Goal: Task Accomplishment & Management: Manage account settings

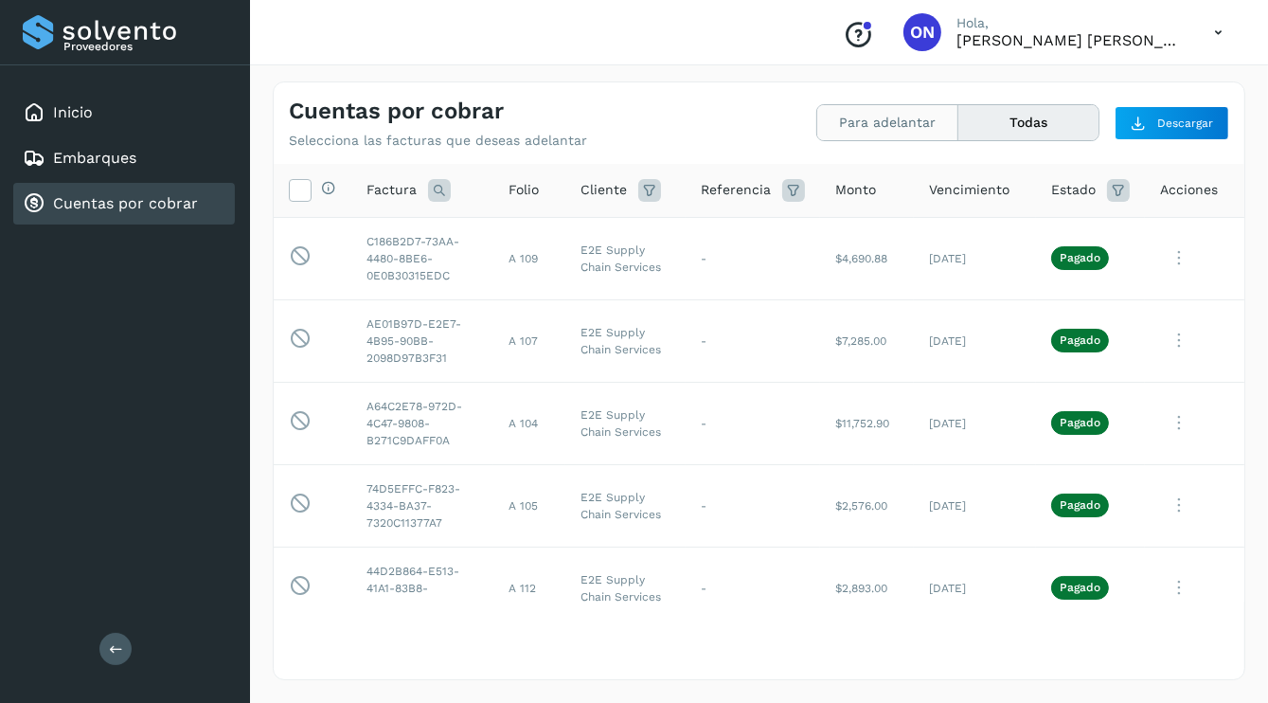
click at [878, 128] on button "Para adelantar" at bounding box center [887, 122] width 141 height 35
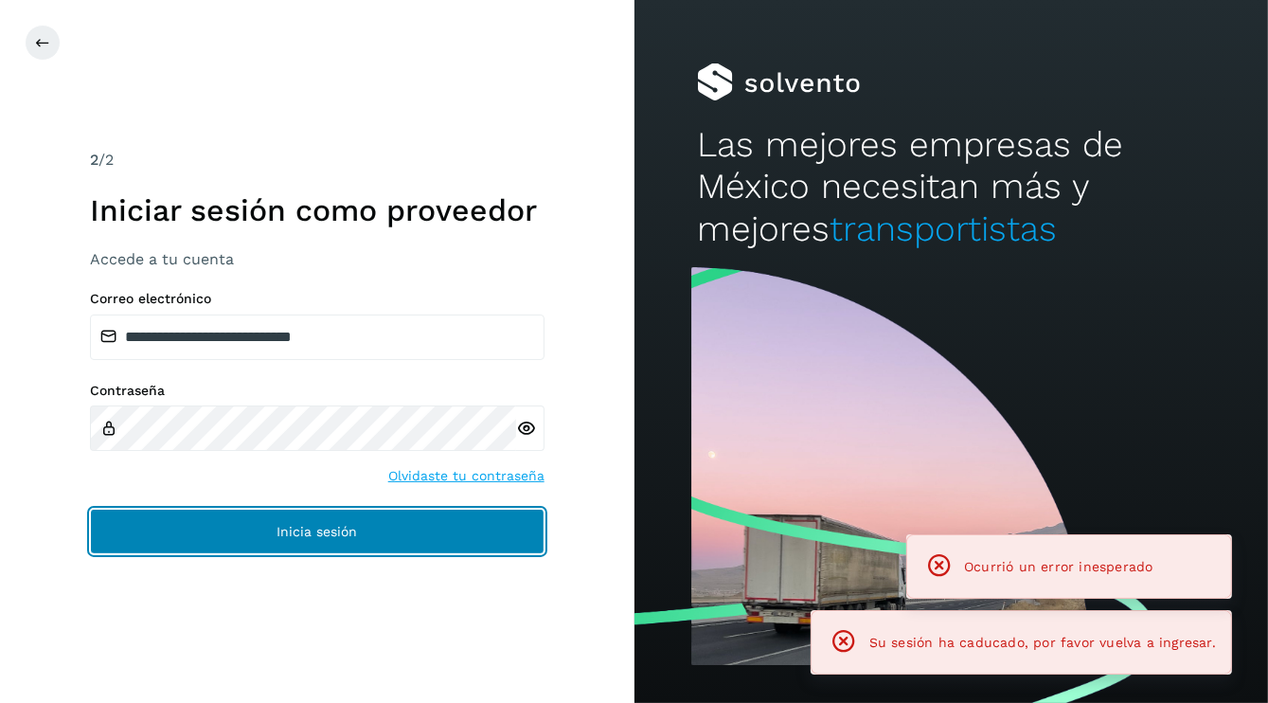
click at [320, 536] on span "Inicia sesión" at bounding box center [317, 531] width 80 height 13
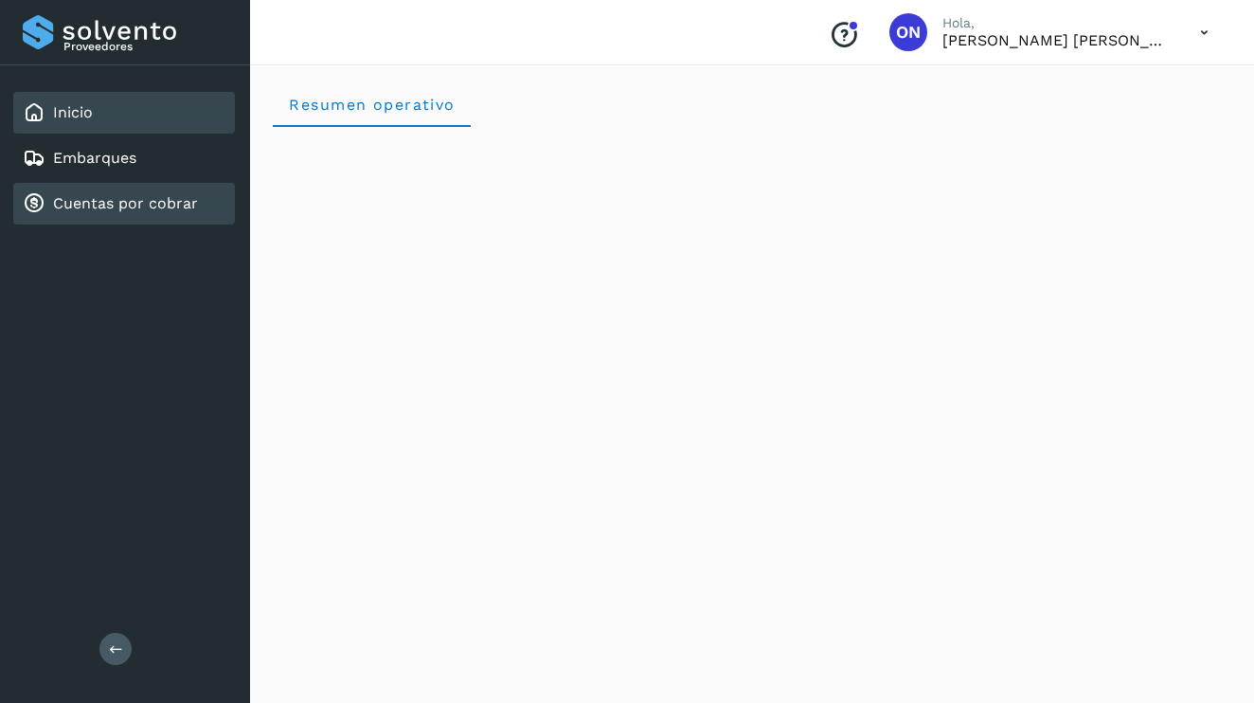
click at [131, 204] on link "Cuentas por cobrar" at bounding box center [125, 203] width 145 height 18
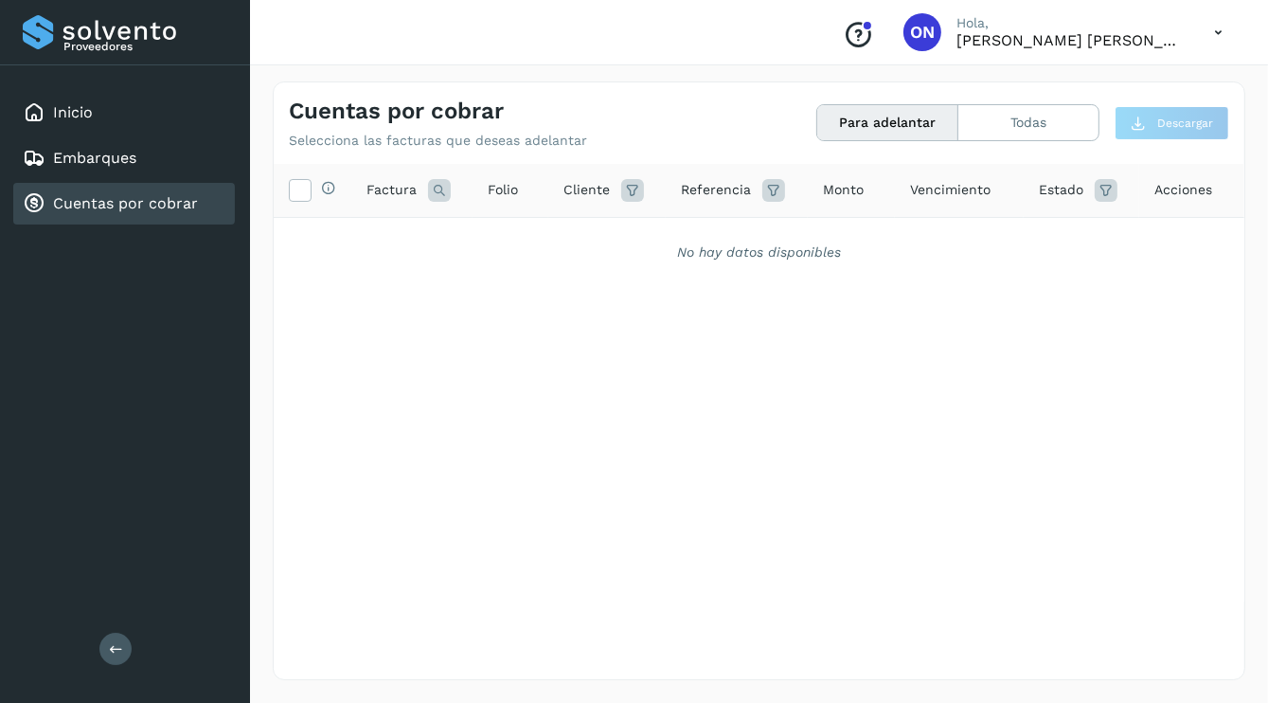
click at [918, 121] on button "Para adelantar" at bounding box center [887, 122] width 141 height 35
click at [901, 124] on button "Para adelantar" at bounding box center [887, 122] width 141 height 35
click at [1033, 138] on button "Todas" at bounding box center [1028, 122] width 140 height 35
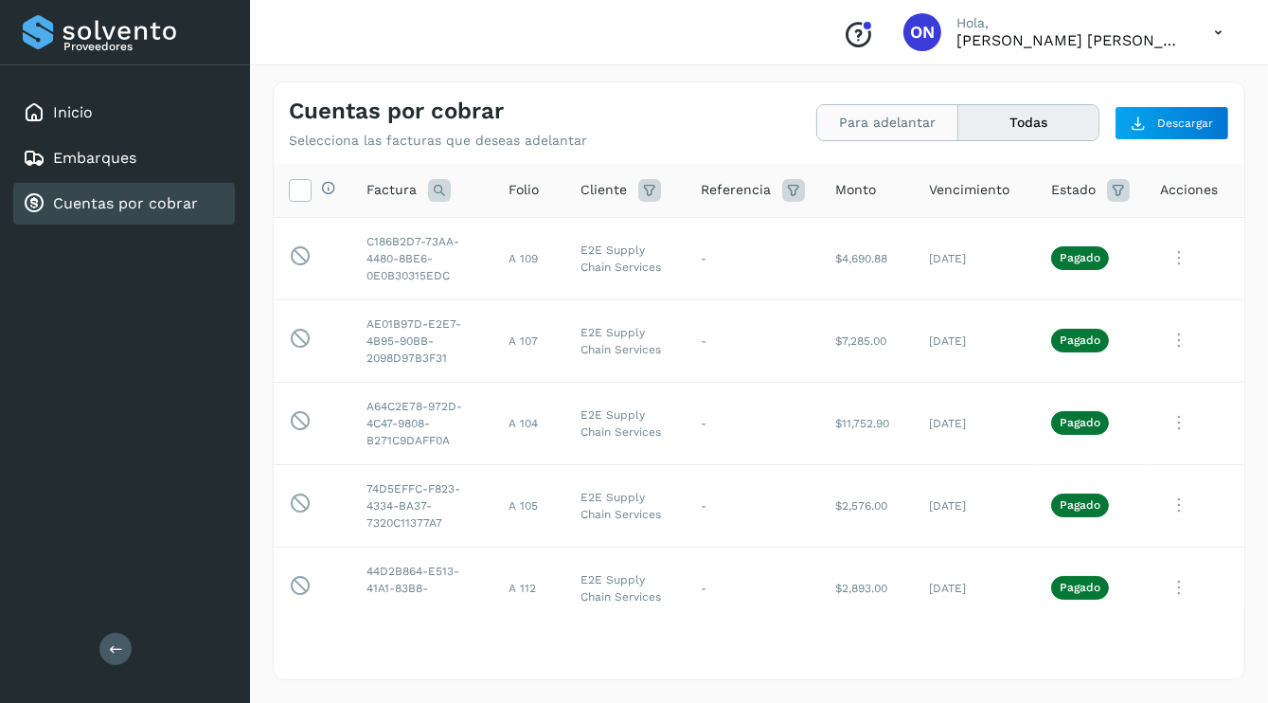
click at [909, 124] on button "Para adelantar" at bounding box center [887, 122] width 141 height 35
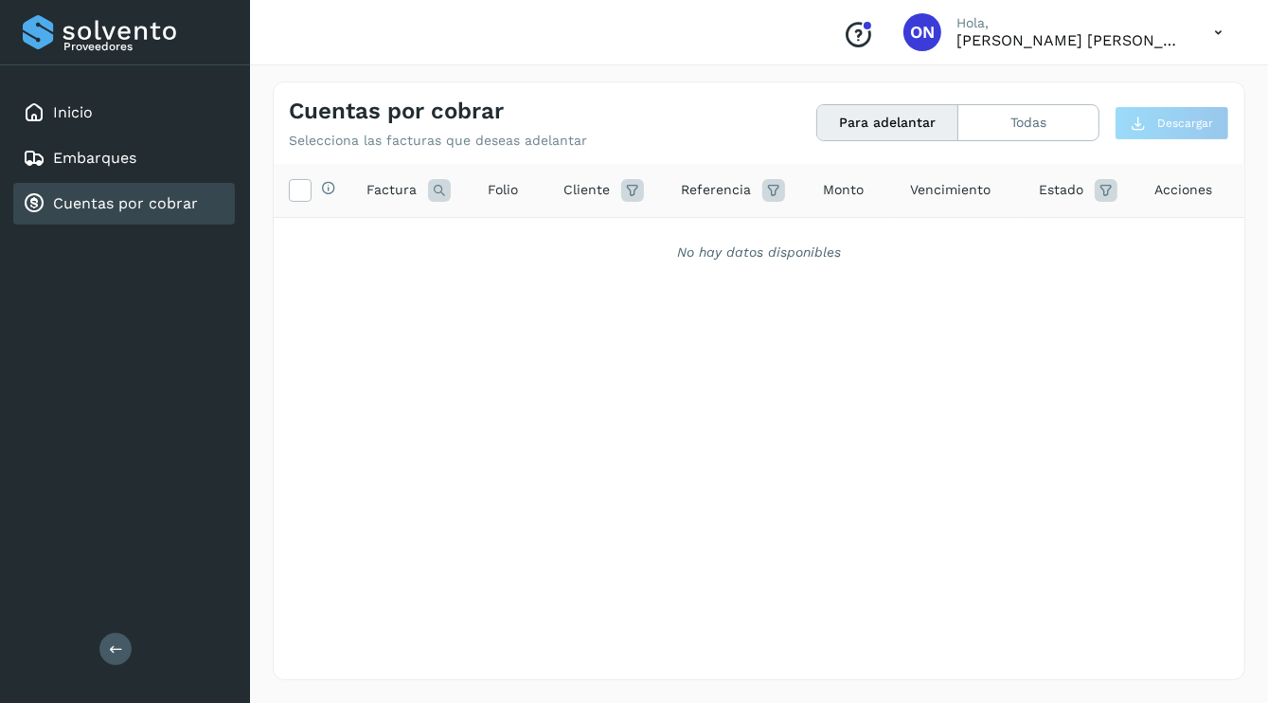
click at [861, 116] on button "Para adelantar" at bounding box center [887, 122] width 141 height 35
click at [898, 117] on button "Para adelantar" at bounding box center [887, 122] width 141 height 35
